Goal: Task Accomplishment & Management: Complete application form

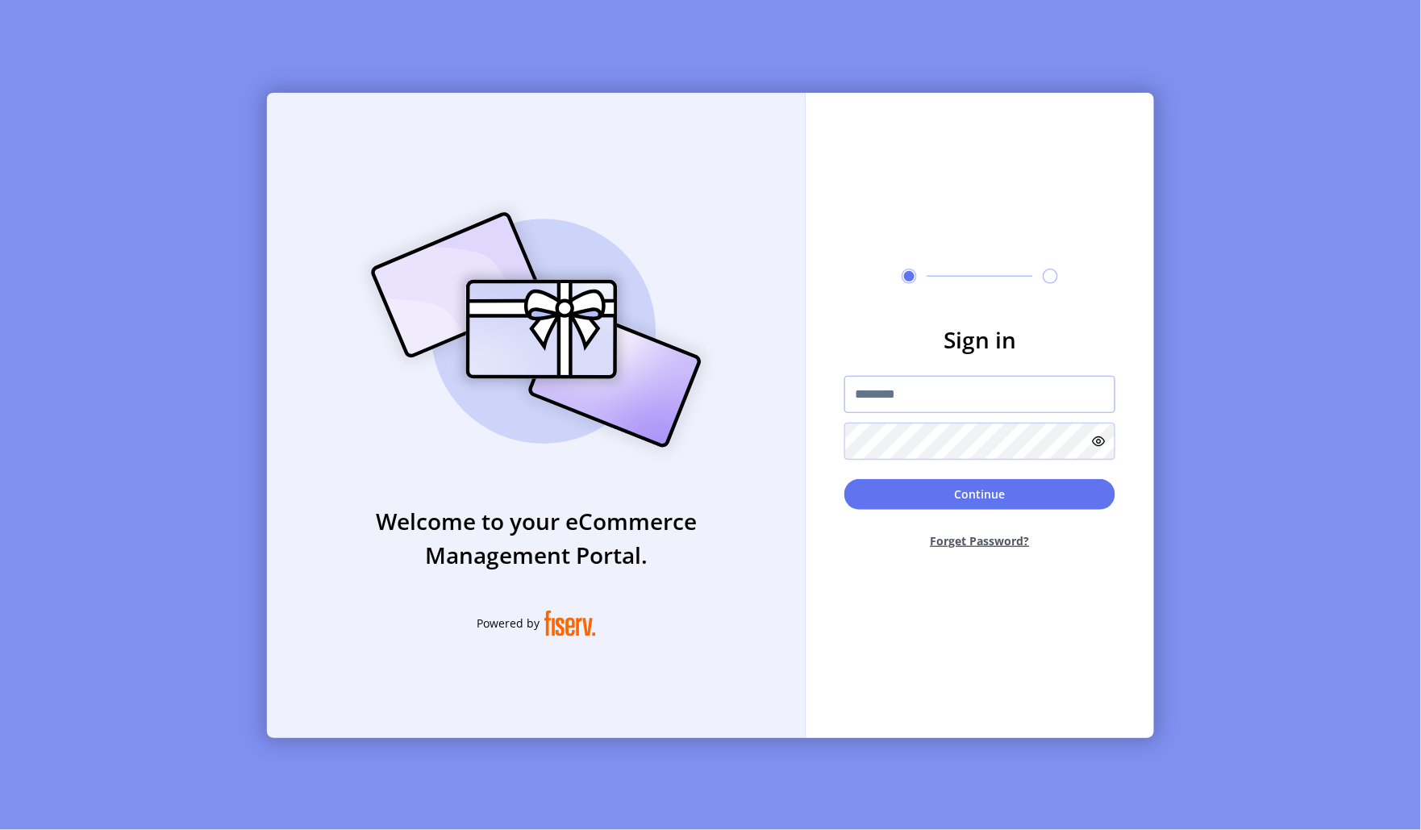
type input "**********"
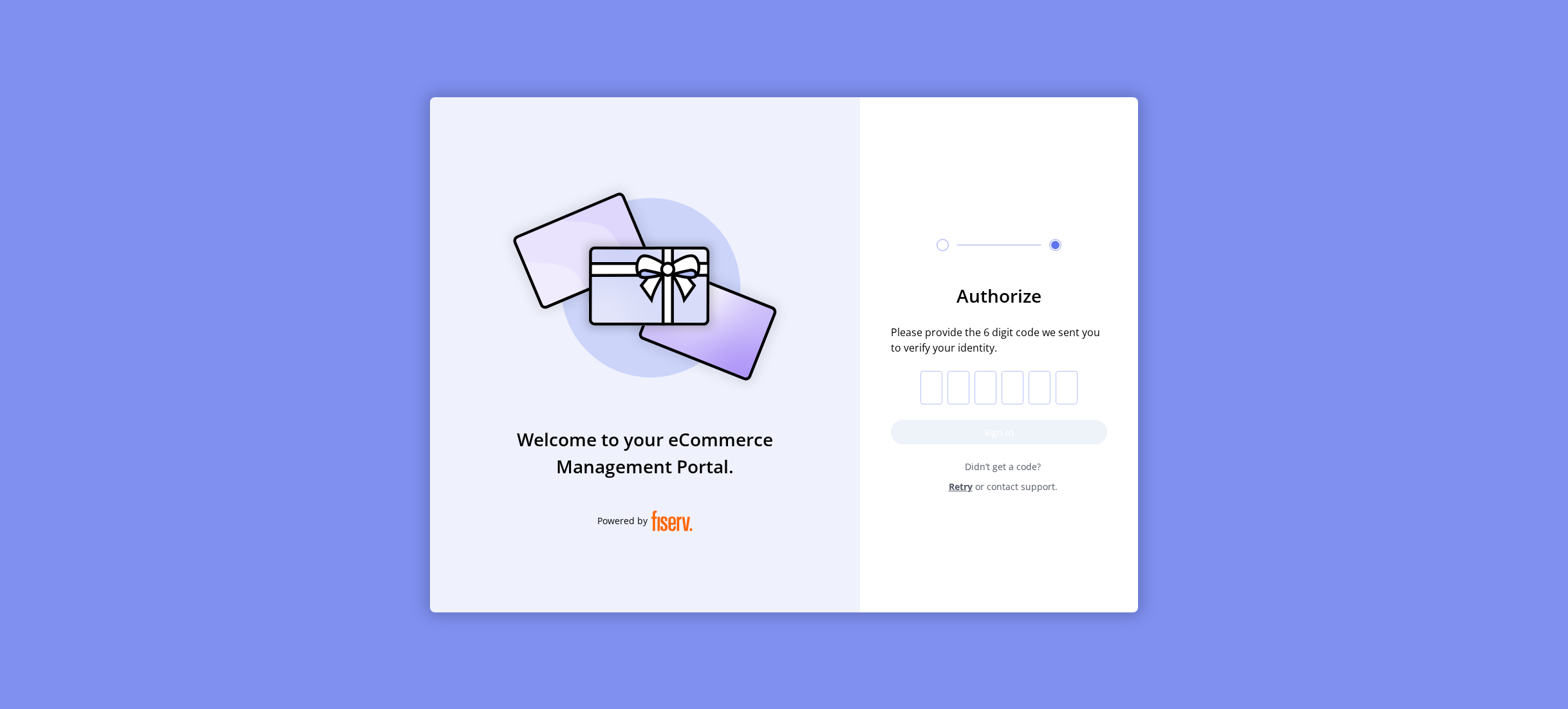
click at [911, 382] on form "Authorize Please provide the 6 digit code we sent you to verify your identity. …" at bounding box center [999, 387] width 278 height 212
click at [938, 385] on input "text" at bounding box center [930, 388] width 22 height 34
paste input "*"
type input "*"
click at [946, 434] on button "Sign in" at bounding box center [998, 432] width 216 height 25
